Goal: Transaction & Acquisition: Purchase product/service

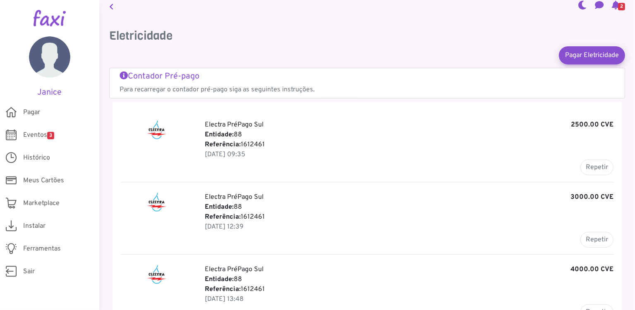
scroll to position [1, 0]
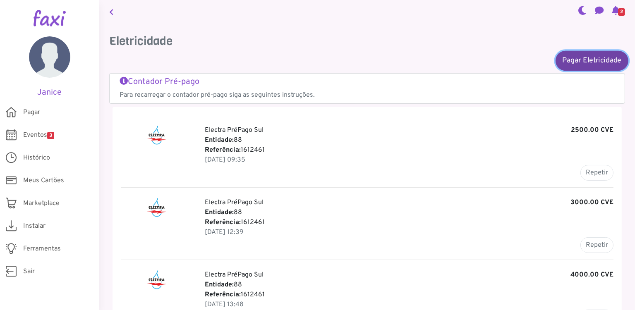
click at [581, 61] on link "Pagar Eletricidade" at bounding box center [592, 61] width 73 height 20
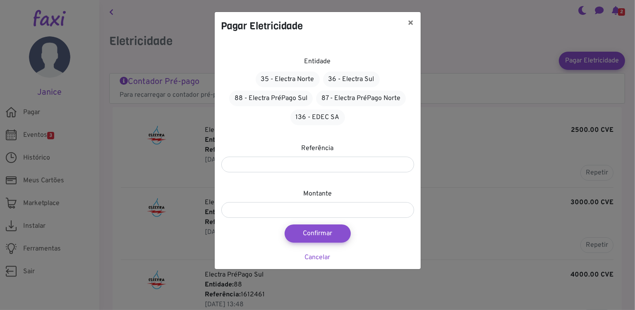
click at [328, 22] on div "Pagar Eletricidade ×" at bounding box center [318, 26] width 206 height 28
drag, startPoint x: 332, startPoint y: 41, endPoint x: 350, endPoint y: 80, distance: 42.8
click at [350, 81] on div "Pagar Eletricidade × Entidade 35 - Electra Norte 36 - Electra Sul 88 - Electra …" at bounding box center [317, 141] width 207 height 258
click at [411, 23] on button "×" at bounding box center [411, 23] width 19 height 23
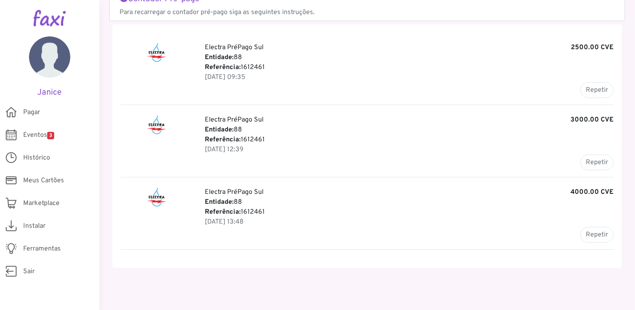
scroll to position [0, 0]
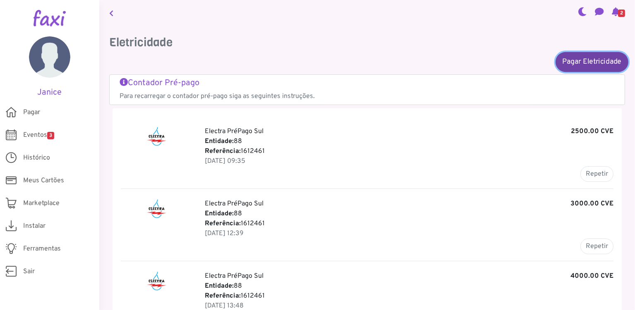
click at [580, 59] on link "Pagar Eletricidade" at bounding box center [592, 62] width 73 height 20
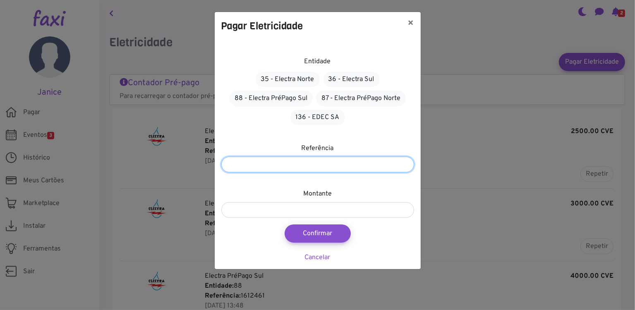
paste input "*******"
type input "*******"
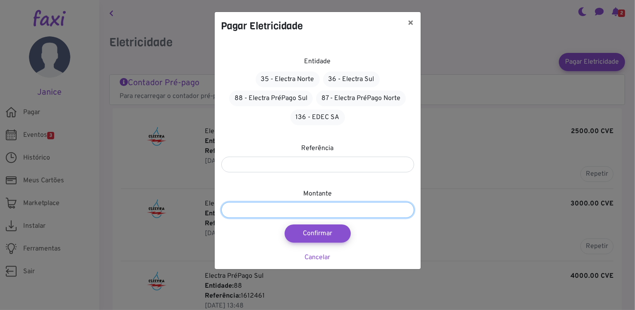
click at [289, 212] on input "number" at bounding box center [317, 210] width 193 height 16
type input "****"
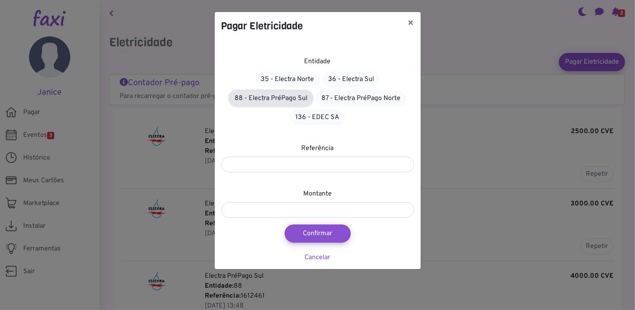
click at [258, 98] on link "88 - Electra PréPago Sul" at bounding box center [271, 99] width 84 height 16
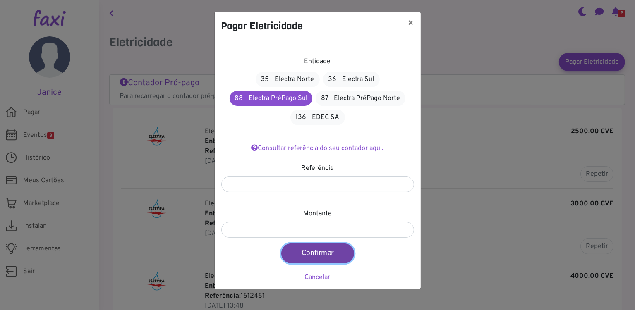
click at [313, 250] on button "Confirmar" at bounding box center [317, 254] width 73 height 20
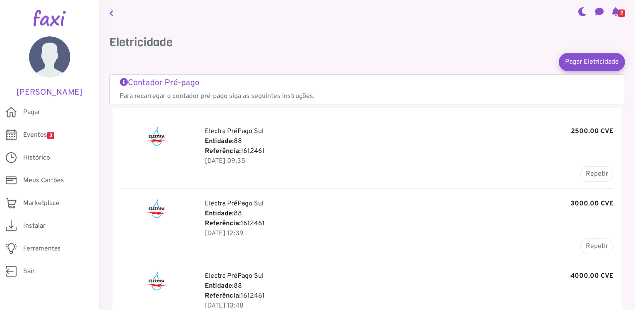
click at [614, 10] on icon at bounding box center [616, 11] width 8 height 7
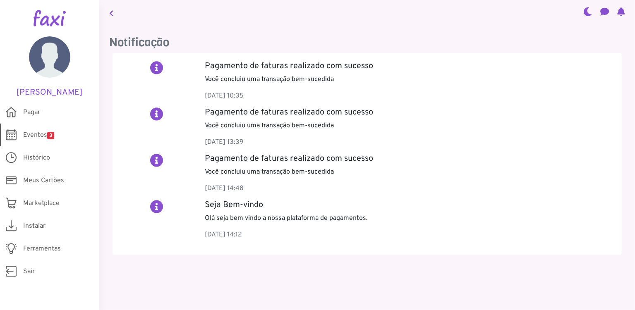
click at [45, 132] on span "Eventos 3" at bounding box center [38, 135] width 31 height 10
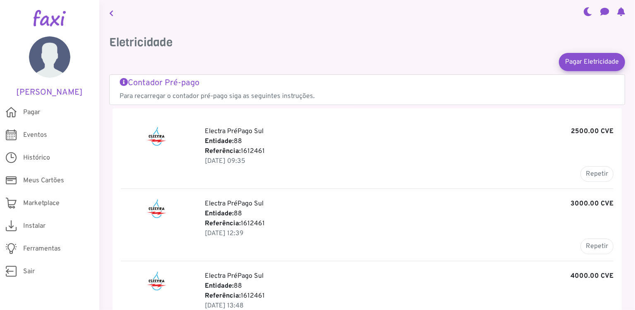
drag, startPoint x: 240, startPoint y: 149, endPoint x: 265, endPoint y: 153, distance: 24.7
click at [265, 153] on p "Referência: 1612461" at bounding box center [409, 152] width 409 height 10
copy p "1612461"
click at [45, 154] on span "Histórico" at bounding box center [36, 158] width 27 height 10
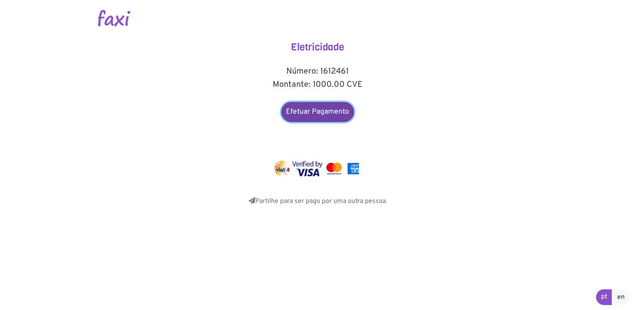
click at [314, 114] on link "Efetuar Pagamento" at bounding box center [317, 112] width 73 height 20
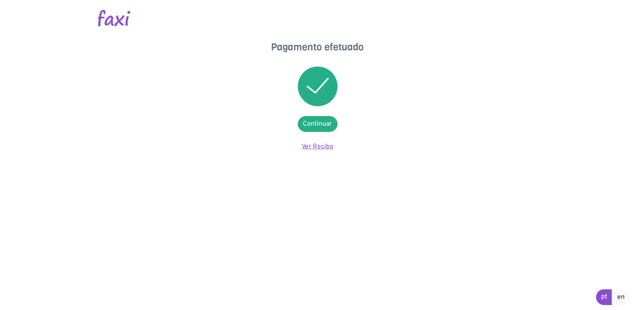
click at [311, 147] on link "Ver Recibo" at bounding box center [318, 147] width 32 height 8
